Goal: Task Accomplishment & Management: Manage account settings

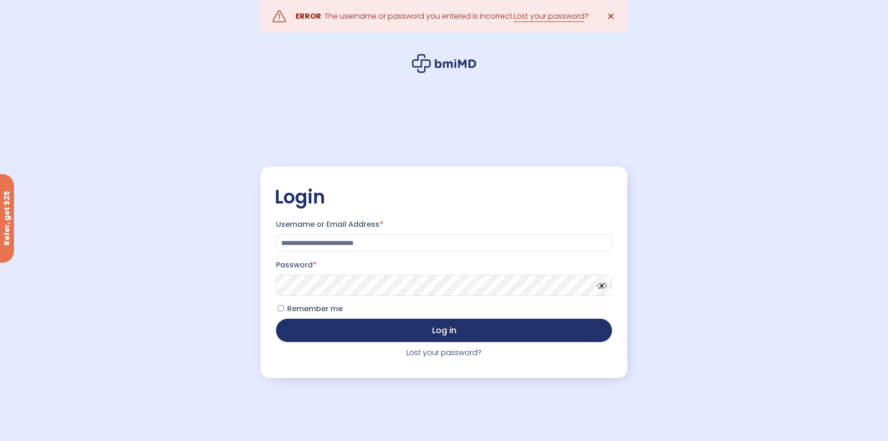
click at [604, 285] on span at bounding box center [599, 283] width 14 height 7
click at [282, 312] on label "Remember me" at bounding box center [309, 308] width 67 height 15
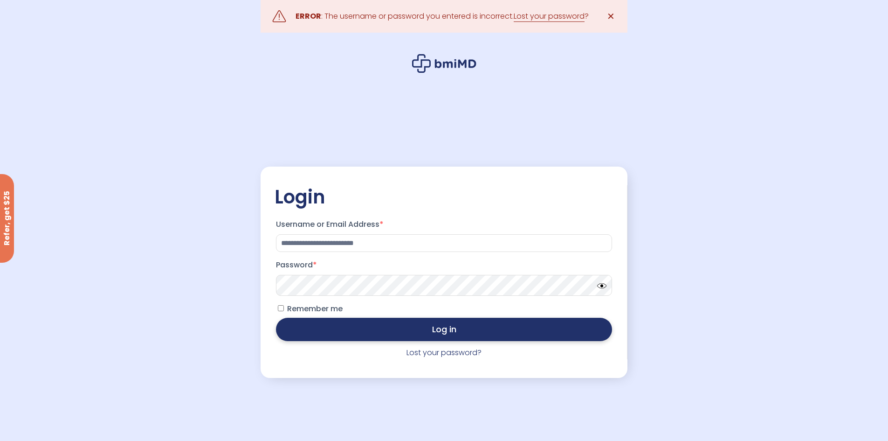
click at [382, 332] on button "Log in" at bounding box center [444, 328] width 336 height 23
click at [418, 335] on button "Log in" at bounding box center [444, 328] width 336 height 23
